Goal: Check status: Check status

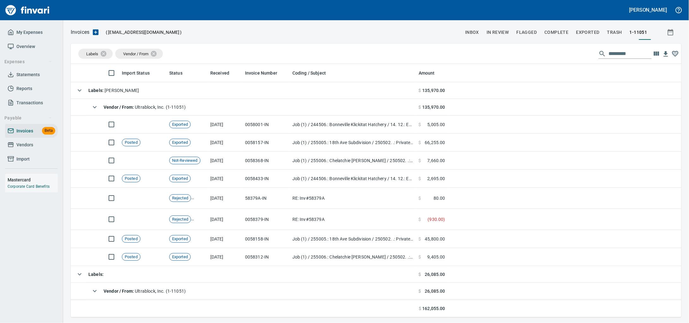
scroll to position [248, 599]
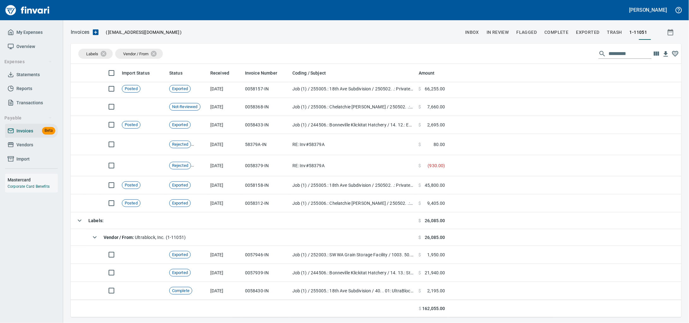
click at [27, 149] on span "Vendors" at bounding box center [24, 145] width 17 height 8
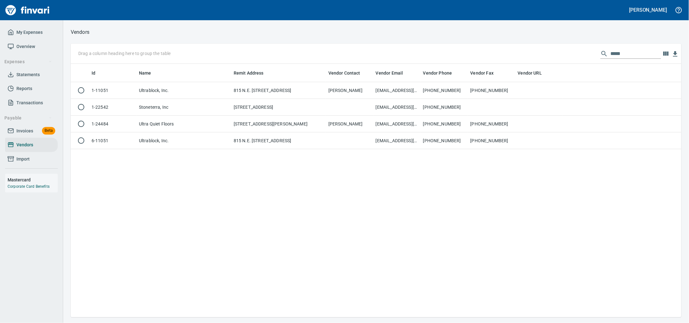
scroll to position [248, 599]
drag, startPoint x: 601, startPoint y: 55, endPoint x: 381, endPoint y: 57, distance: 220.2
click at [389, 58] on div "Drag a column heading here to group the table *****" at bounding box center [376, 54] width 611 height 20
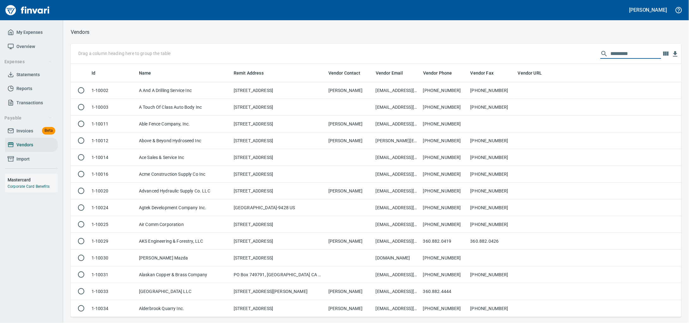
click at [21, 133] on link "Invoices Beta" at bounding box center [31, 131] width 53 height 14
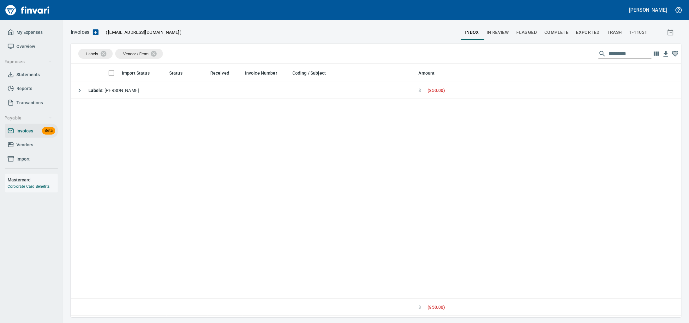
scroll to position [248, 599]
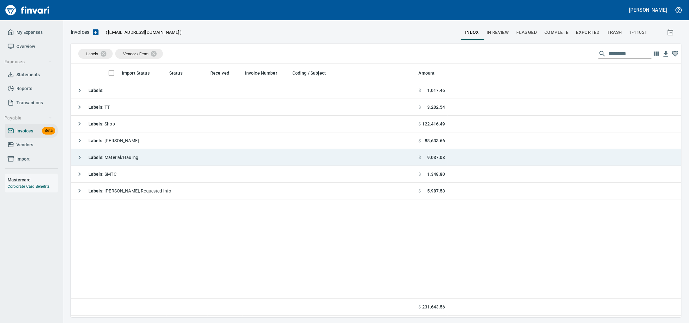
click at [158, 151] on td "Labels : Material/Hauling" at bounding box center [244, 157] width 346 height 17
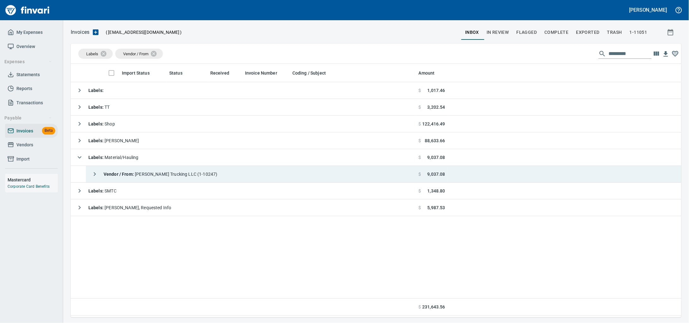
click at [248, 177] on td "Vendor / From : [PERSON_NAME] Trucking LLC (1-10247)" at bounding box center [251, 174] width 330 height 17
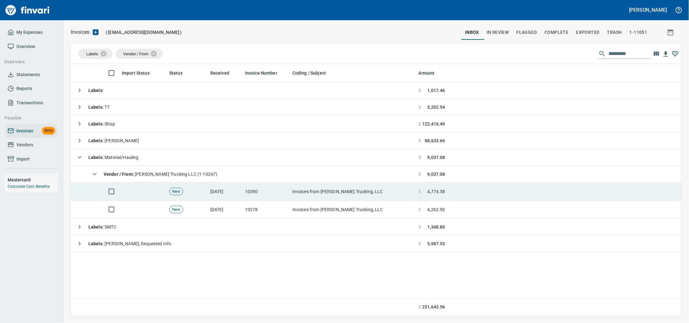
click at [332, 200] on td "Invoices from [PERSON_NAME] Trucking, LLC" at bounding box center [353, 192] width 126 height 18
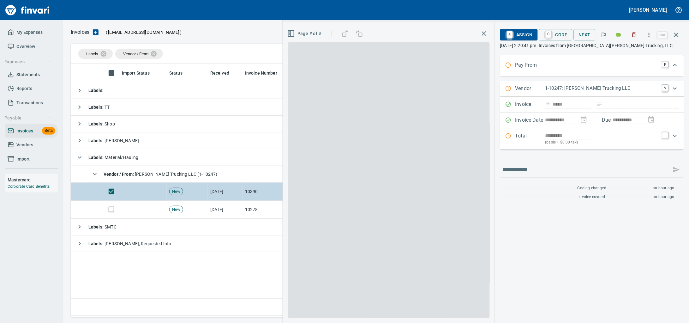
scroll to position [248, 599]
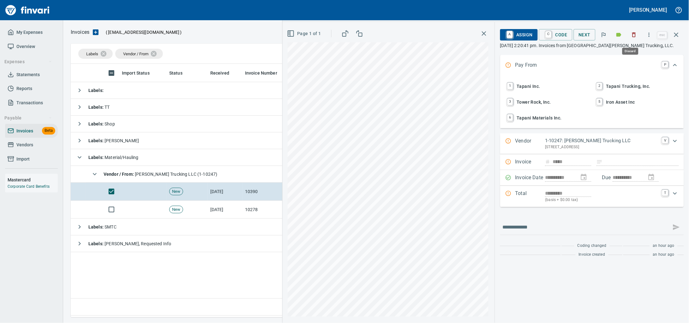
click at [634, 34] on icon "button" at bounding box center [634, 35] width 6 height 6
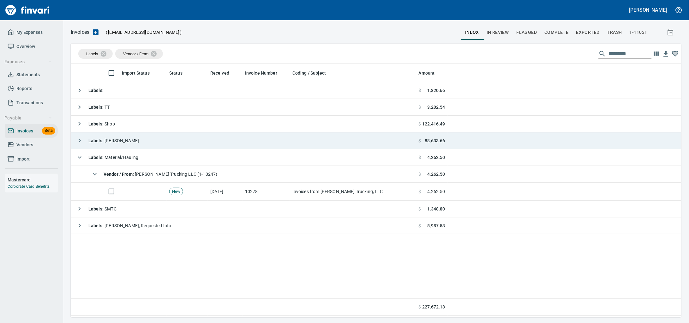
scroll to position [248, 599]
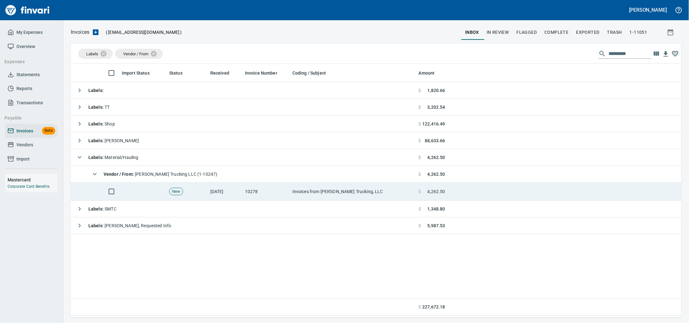
click at [297, 197] on td "Invoices from [PERSON_NAME] Trucking, LLC" at bounding box center [353, 192] width 126 height 18
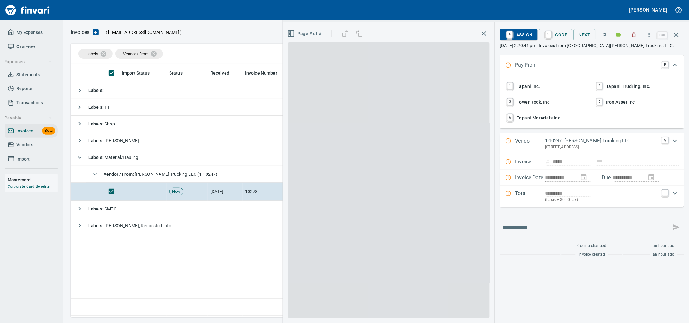
scroll to position [248, 599]
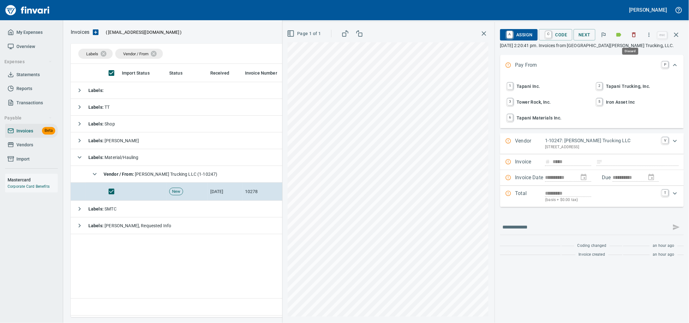
click at [635, 39] on button "button" at bounding box center [634, 35] width 14 height 14
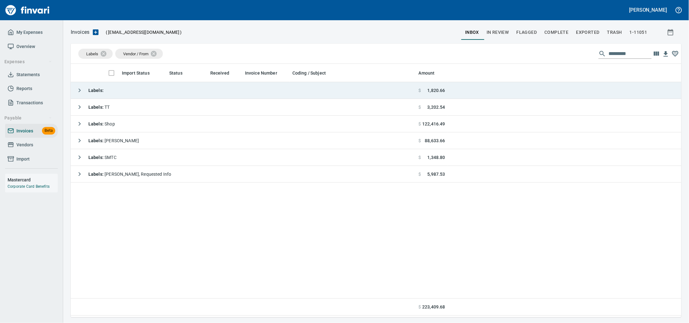
click at [132, 91] on td "Labels :" at bounding box center [244, 90] width 346 height 17
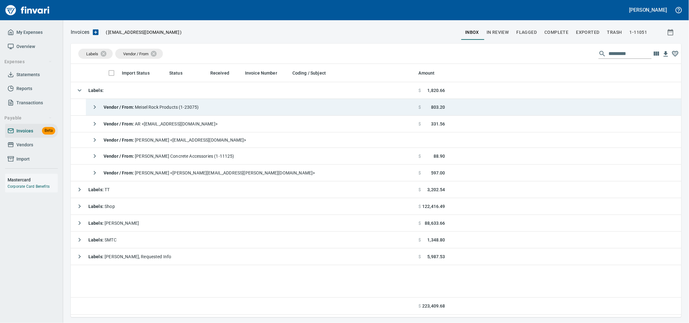
click at [217, 110] on td "Vendor / From : Meisel Rock Products (1-23075)" at bounding box center [251, 107] width 330 height 17
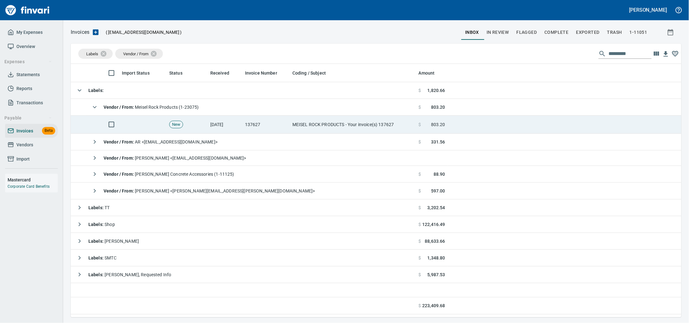
click at [257, 123] on td "137627" at bounding box center [266, 125] width 47 height 18
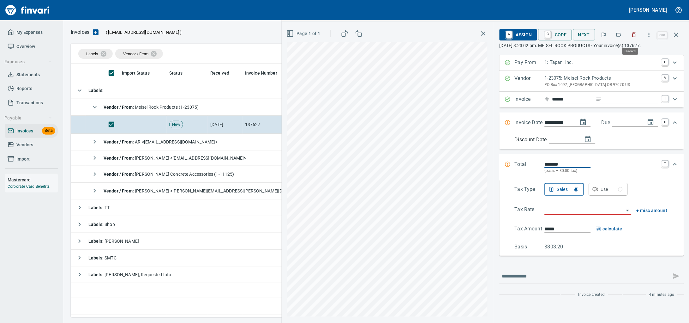
click at [633, 34] on icon "button" at bounding box center [635, 35] width 4 height 5
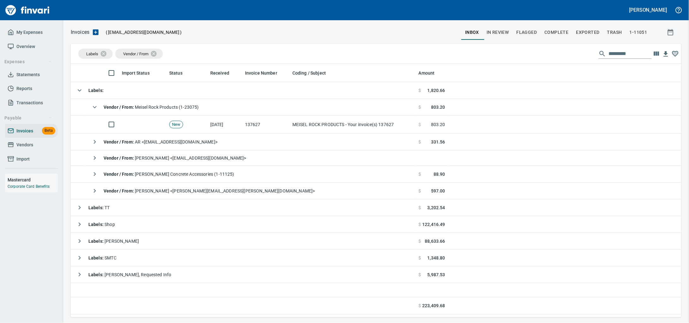
scroll to position [248, 599]
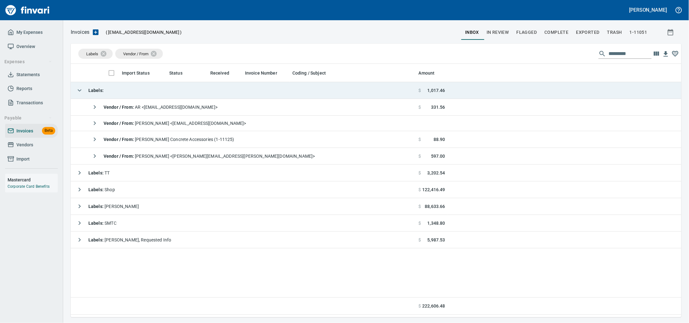
drag, startPoint x: 130, startPoint y: 93, endPoint x: 149, endPoint y: 83, distance: 21.5
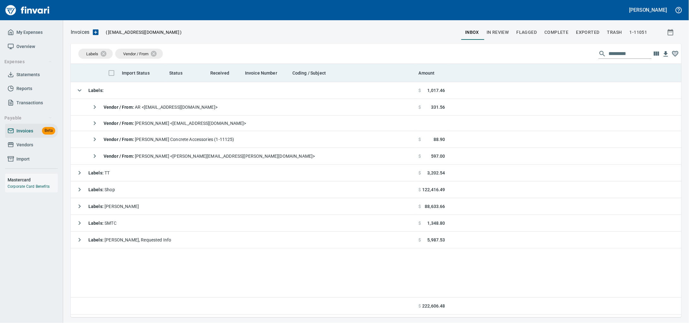
click at [130, 93] on td "Labels :" at bounding box center [244, 90] width 346 height 17
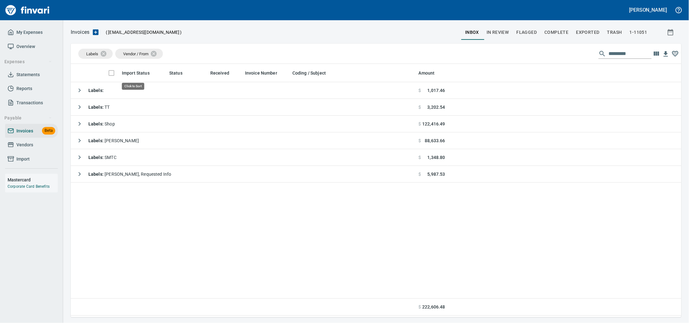
scroll to position [248, 599]
